Goal: Use online tool/utility

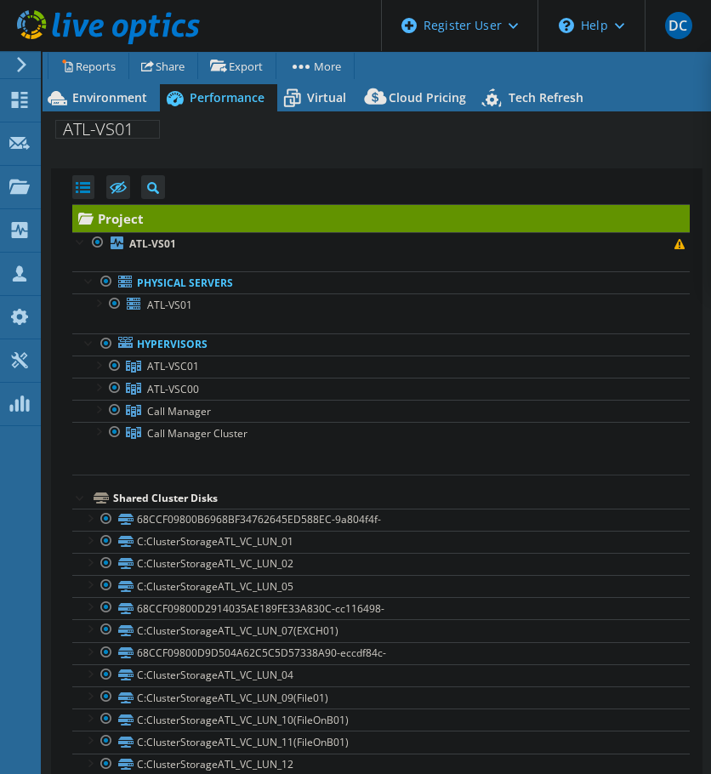
select select "USD"
click at [72, 94] on span "Environment" at bounding box center [109, 97] width 75 height 16
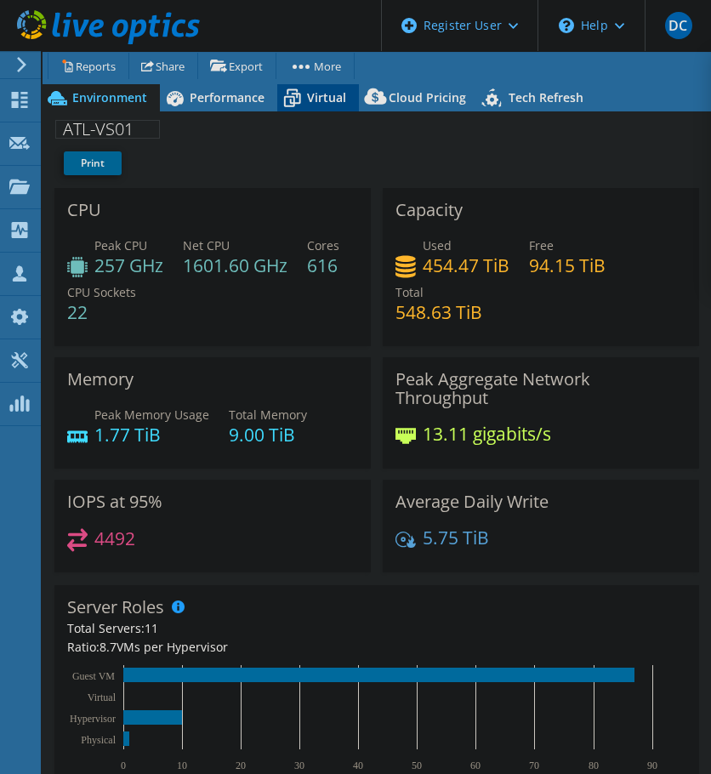
click at [320, 99] on span "Virtual" at bounding box center [326, 97] width 39 height 16
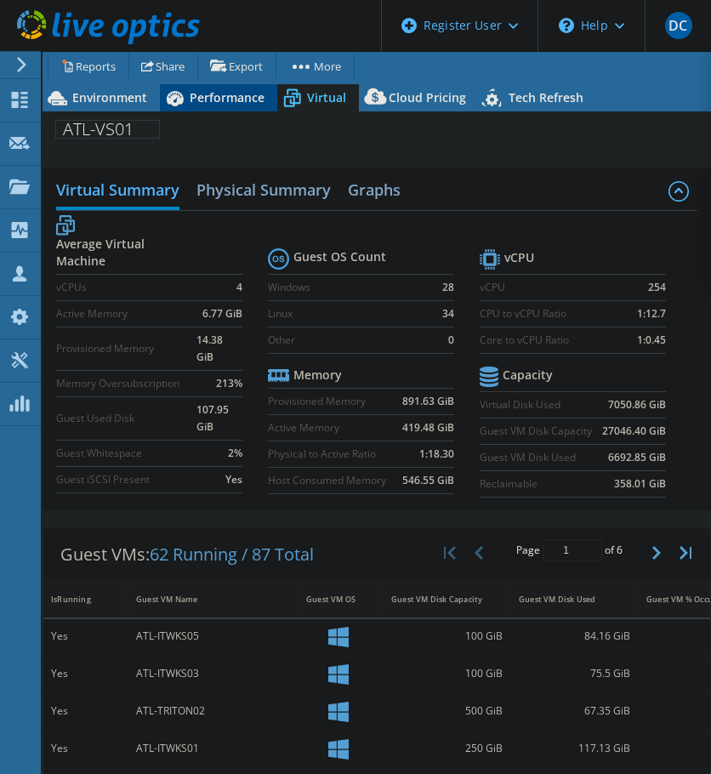
click at [233, 106] on div "Performance" at bounding box center [218, 97] width 117 height 27
